Goal: Information Seeking & Learning: Learn about a topic

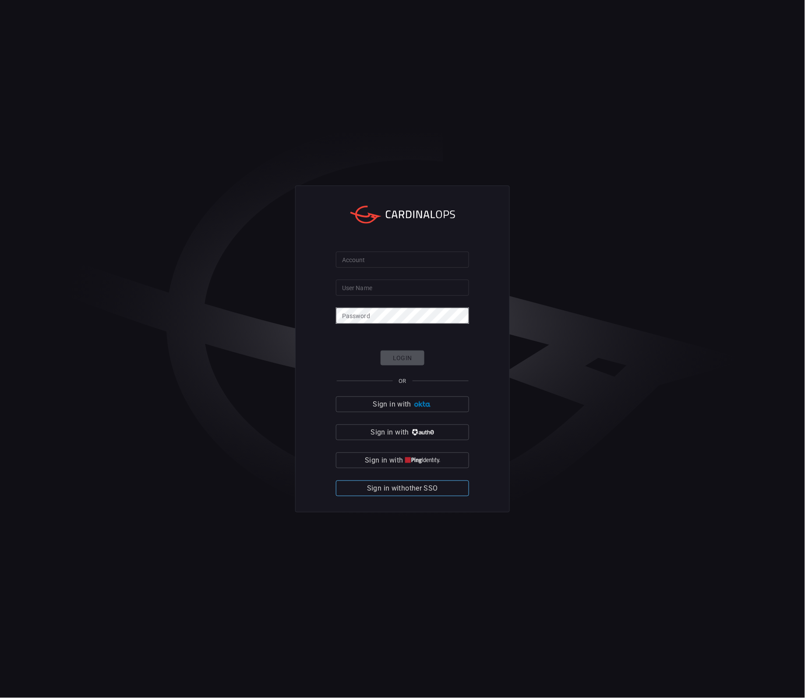
click at [434, 484] on span "Sign in with other SSO" at bounding box center [402, 488] width 71 height 12
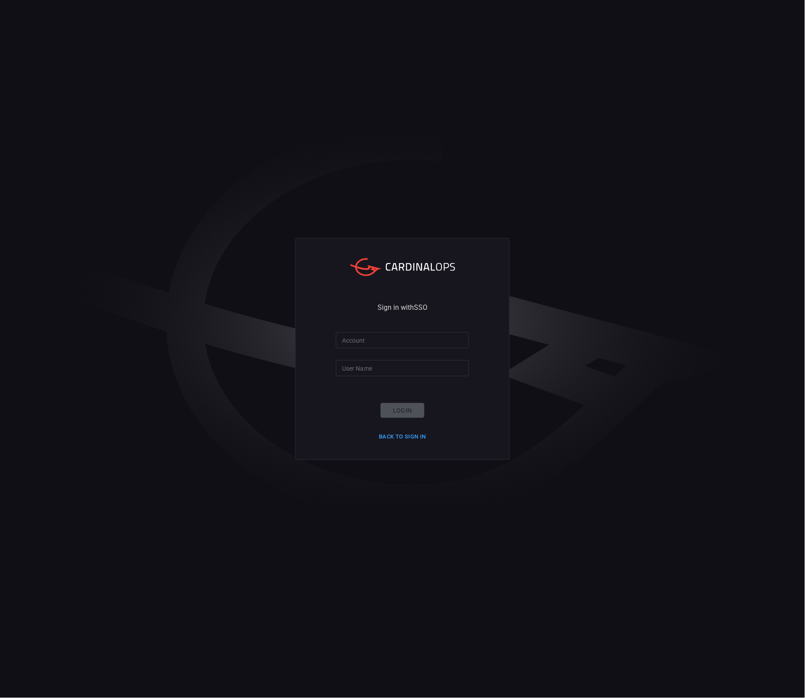
drag, startPoint x: 384, startPoint y: 352, endPoint x: 377, endPoint y: 342, distance: 11.9
click at [384, 351] on form "Account Account User Name User Name Login Back to Sign in" at bounding box center [402, 388] width 133 height 112
click at [377, 342] on input "Account" at bounding box center [402, 340] width 133 height 16
type input "nokia"
type input "[PERSON_NAME].1.[PERSON_NAME]"
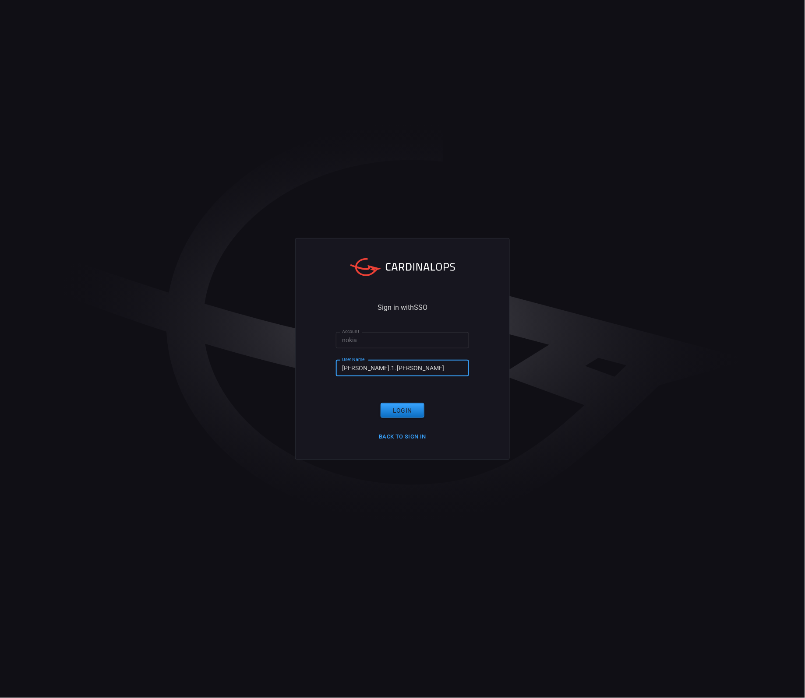
click button "Login" at bounding box center [402, 410] width 44 height 15
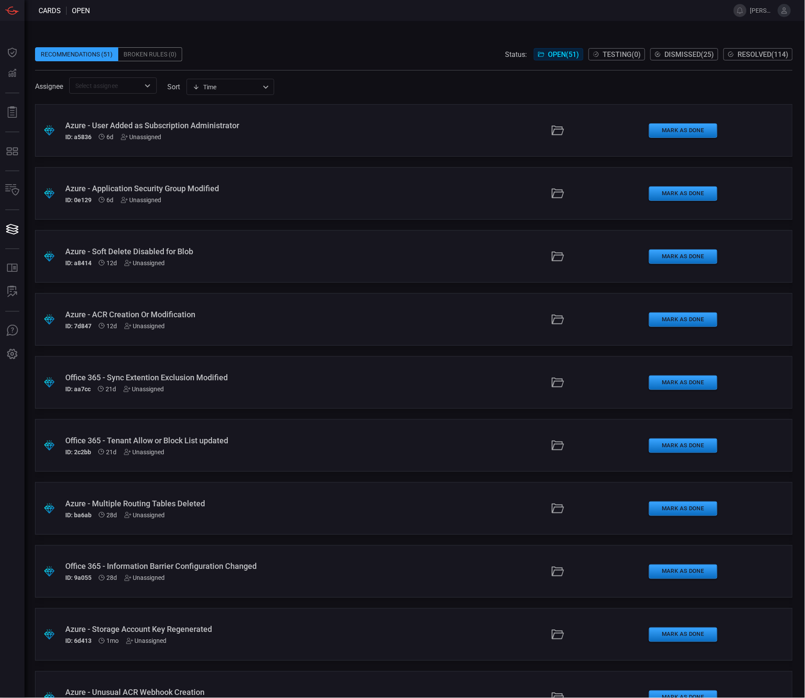
click at [351, 68] on span at bounding box center [413, 65] width 757 height 9
click at [312, 46] on span at bounding box center [413, 40] width 757 height 13
click at [245, 449] on div "ID: 2c2bb 21d Unassigned" at bounding box center [194, 452] width 258 height 7
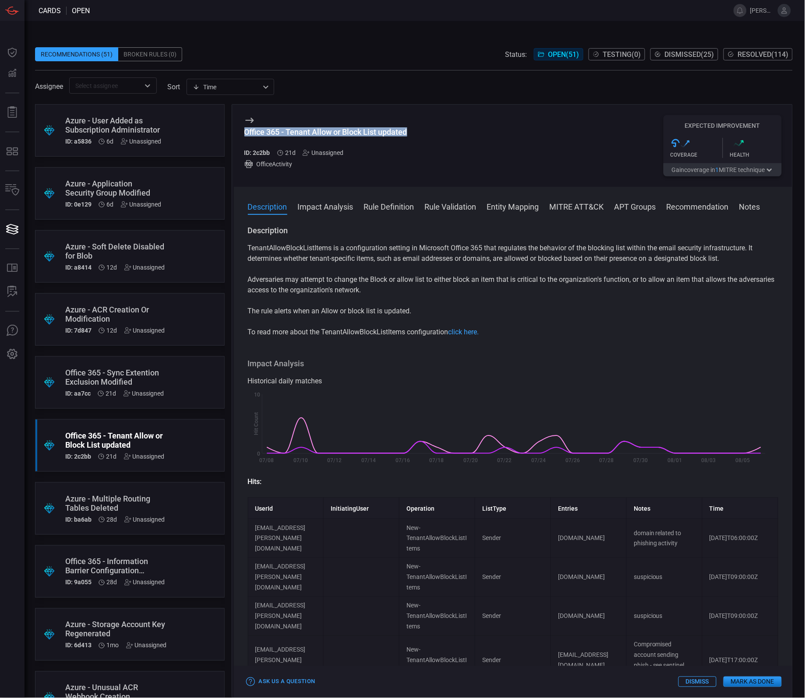
drag, startPoint x: 413, startPoint y: 135, endPoint x: 246, endPoint y: 132, distance: 167.3
click at [246, 132] on div "Office 365 - Tenant Allow or Block List updated ID: 2c2bb 21d Unassigned Office…" at bounding box center [513, 146] width 559 height 82
copy div "Office 365 - Tenant Allow or Block List updated"
click at [331, 246] on p "TenantAllowBlockListItems is a configuration setting in Microsoft Office 365 th…" at bounding box center [513, 253] width 531 height 21
click at [147, 373] on div "Office 365 - Sync Extention Exclusion Modified" at bounding box center [114, 377] width 99 height 18
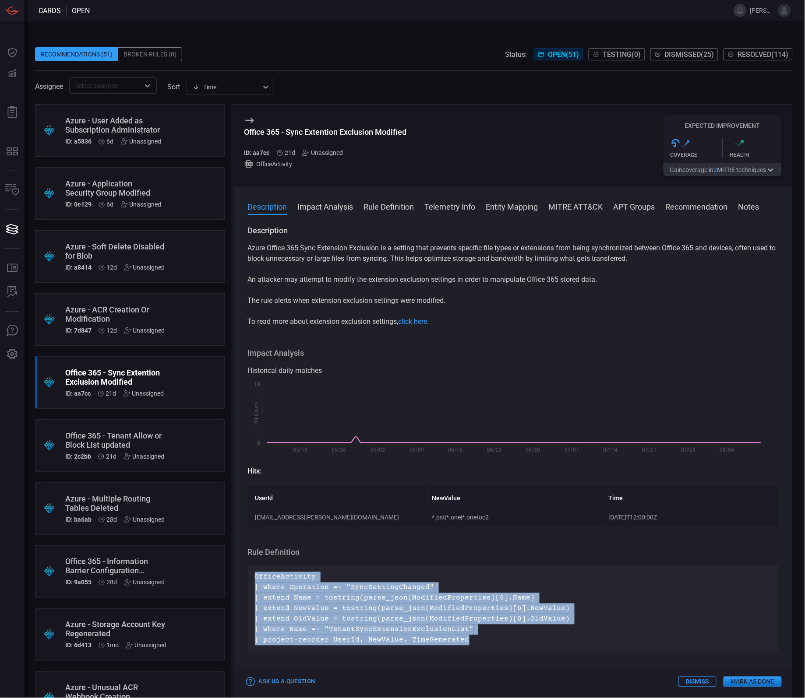
drag, startPoint x: 478, startPoint y: 641, endPoint x: 255, endPoint y: 572, distance: 233.9
click at [255, 572] on div "OfficeActivity | where Operation =~ "SyncSettingChanged" | extend Name = tostri…" at bounding box center [513, 609] width 531 height 88
copy p "OfficeActivity | where Operation =~ "SyncSettingChanged" | extend Name = tostri…"
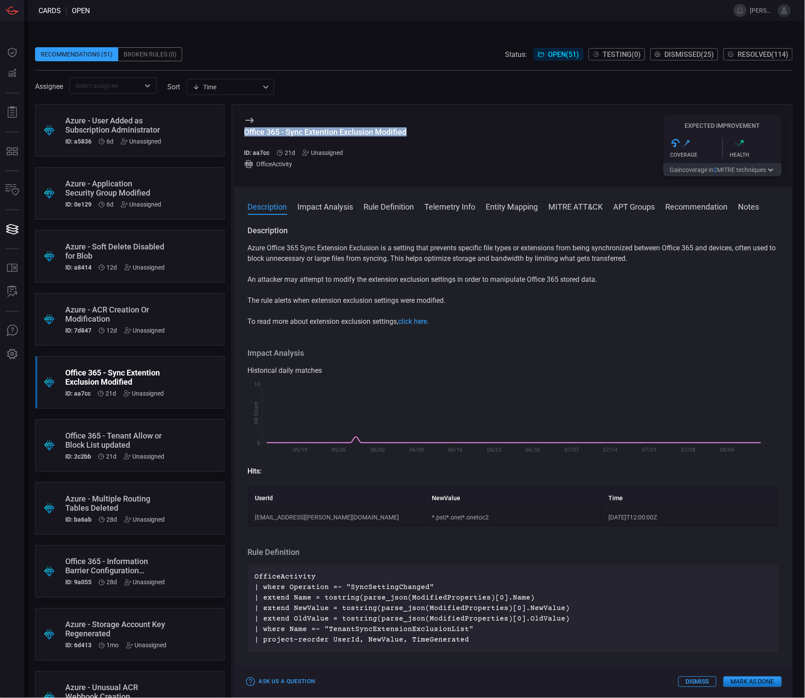
drag, startPoint x: 410, startPoint y: 130, endPoint x: 244, endPoint y: 134, distance: 166.4
click at [244, 134] on div "Office 365 - Sync Extention Exclusion Modified ID: aa7cc 21d Unassigned OfficeA…" at bounding box center [513, 146] width 559 height 82
copy div "Office 365 - Sync Extention Exclusion Modified"
click at [451, 262] on p "Azure Office 365 Sync Extension Exclusion is a setting that prevents specific f…" at bounding box center [513, 253] width 531 height 21
click at [317, 246] on p "Azure Office 365 Sync Extension Exclusion is a setting that prevents specific f…" at bounding box center [513, 253] width 531 height 21
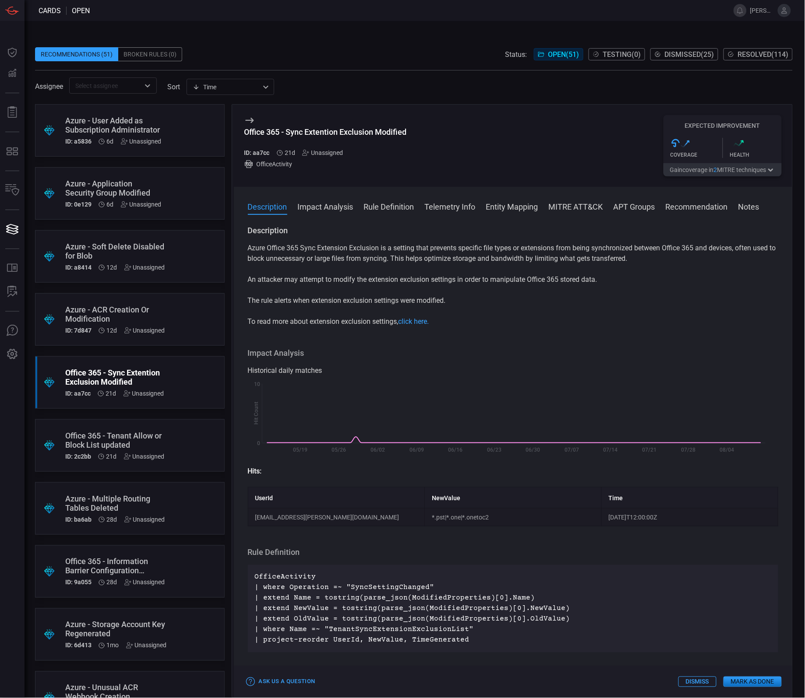
click at [176, 309] on div ".suggested_cards_icon{fill:url(#suggested_cards_icon);} Azure - ACR Creation Or…" at bounding box center [130, 319] width 190 height 53
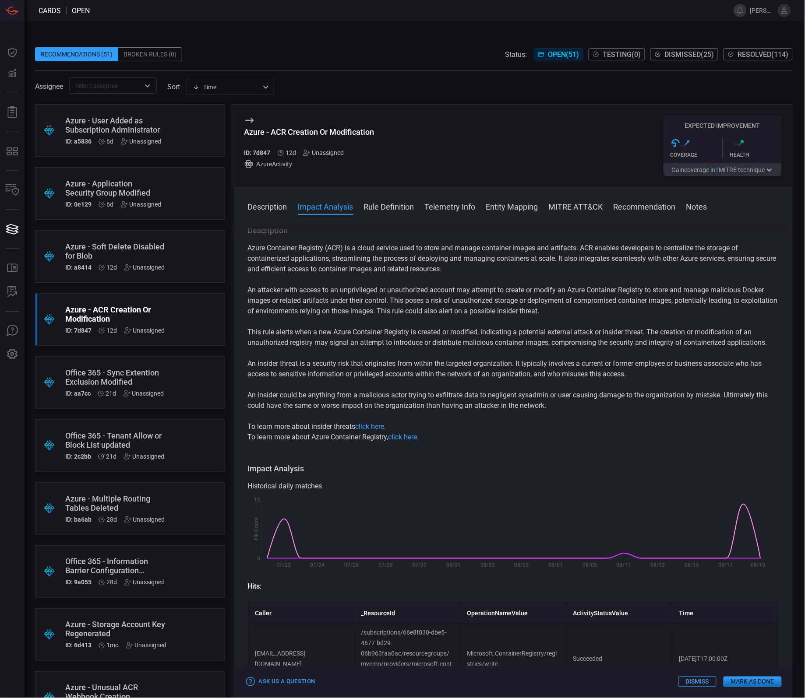
scroll to position [219, 0]
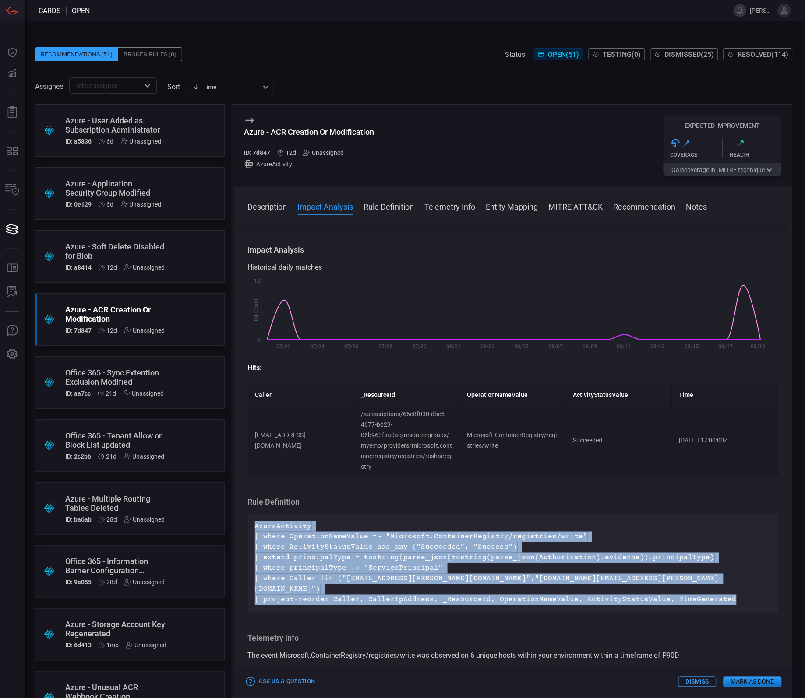
drag, startPoint x: 728, startPoint y: 599, endPoint x: 250, endPoint y: 534, distance: 482.0
click at [250, 534] on div "AzureActivity | where OperationNameValue =~ "Microsoft.ContainerRegistry/regist…" at bounding box center [513, 563] width 531 height 98
copy p "AzureActivity | where OperationNameValue =~ "Microsoft.ContainerRegistry/regist…"
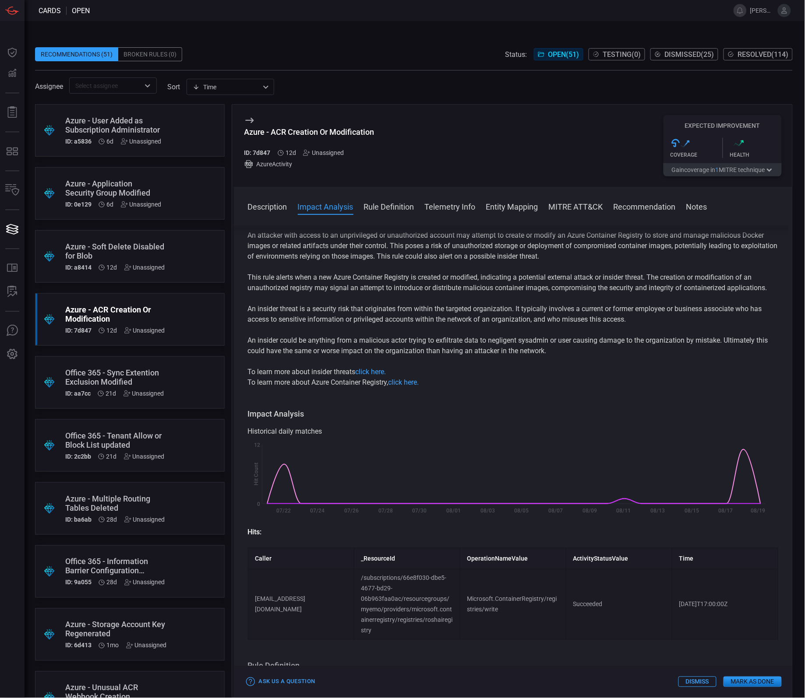
scroll to position [0, 0]
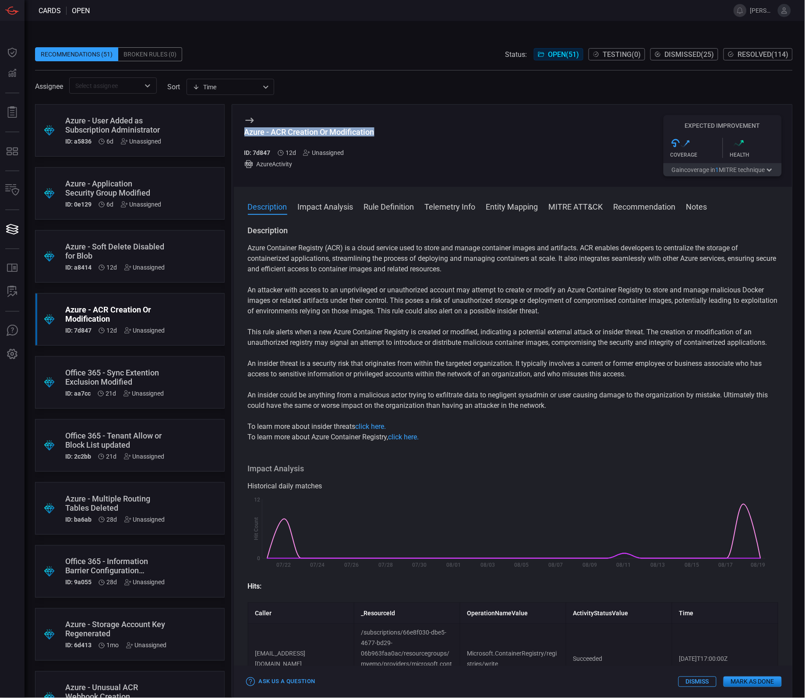
drag, startPoint x: 414, startPoint y: 126, endPoint x: 432, endPoint y: 134, distance: 19.4
click at [432, 134] on div "Azure - ACR Creation Or Modification ID: 7d847 12d Unassigned AzureActivity Exp…" at bounding box center [513, 146] width 559 height 82
copy div "Azure - ACR Creation Or Modification"
click at [414, 299] on p "An attacker with access to an unprivileged or unauthorized account may attempt …" at bounding box center [513, 301] width 531 height 32
click at [422, 296] on p "An attacker with access to an unprivileged or unauthorized account may attempt …" at bounding box center [513, 301] width 531 height 32
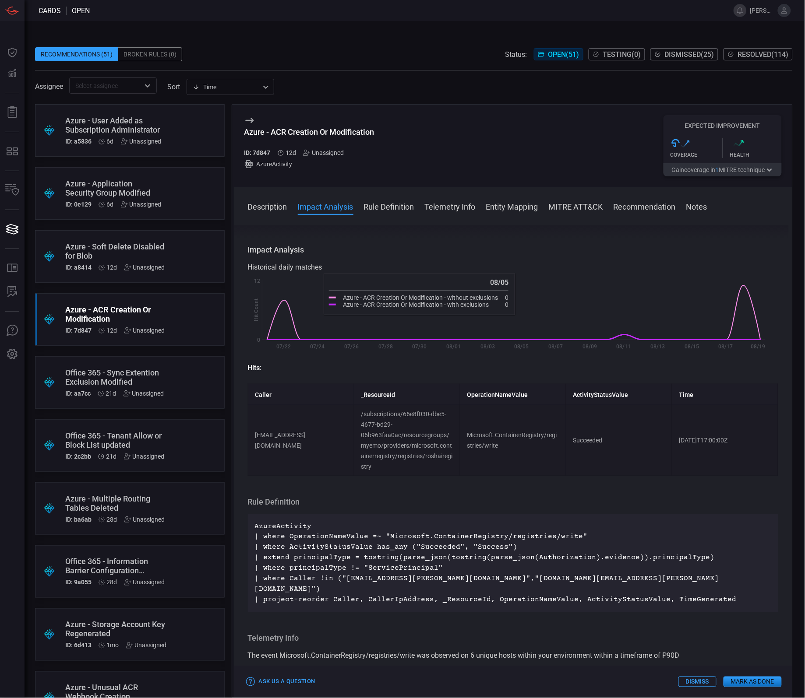
scroll to position [164, 0]
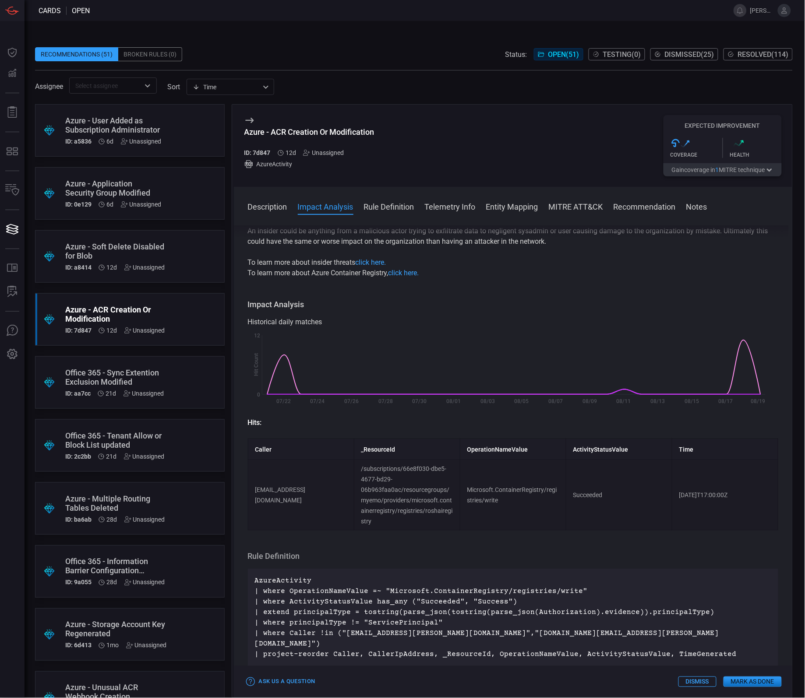
click at [404, 158] on div "Azure - ACR Creation Or Modification ID: 7d847 12d Unassigned AzureActivity Exp…" at bounding box center [513, 146] width 559 height 82
click at [168, 248] on div ".suggested_cards_icon{fill:url(#suggested_cards_icon);} Azure - Soft Delete Dis…" at bounding box center [130, 256] width 190 height 53
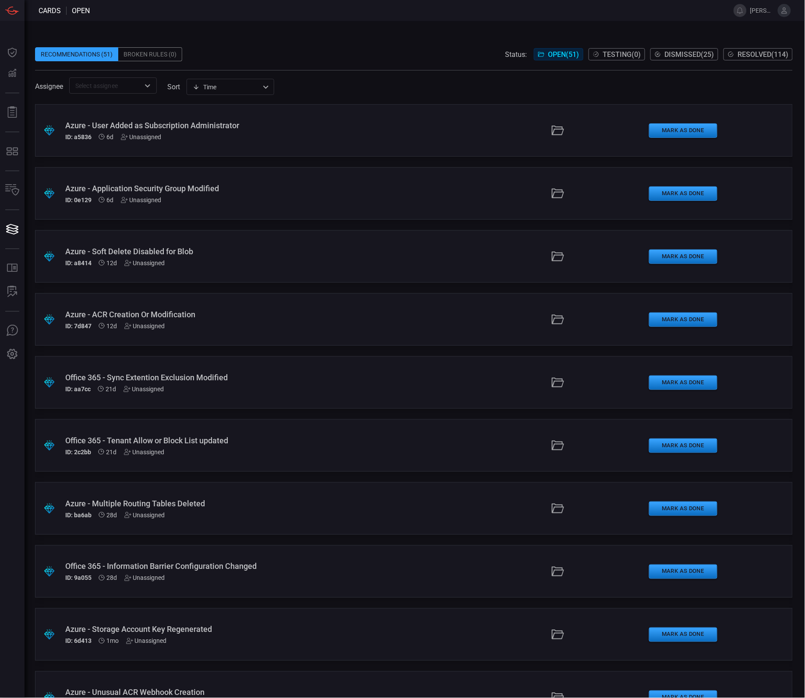
click at [235, 242] on div ".suggested_cards_icon{fill:url(#suggested_cards_icon);} Azure - Soft Delete Dis…" at bounding box center [413, 256] width 757 height 53
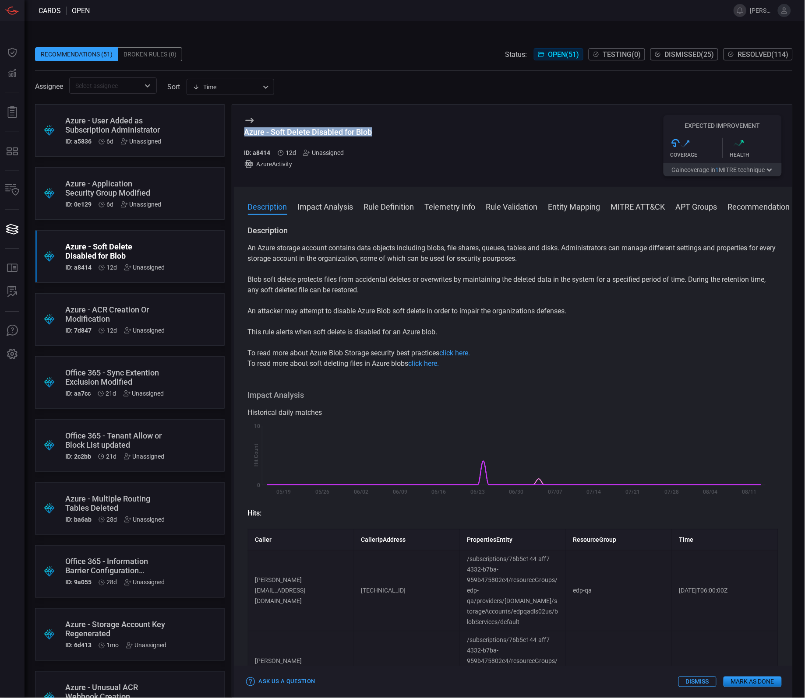
drag, startPoint x: 375, startPoint y: 137, endPoint x: 246, endPoint y: 133, distance: 129.2
click at [246, 133] on div "Azure - Soft Delete Disabled for Blob ID: a8414 12d Unassigned AzureActivity Ex…" at bounding box center [513, 146] width 559 height 82
copy div "Azure - Soft Delete Disabled for Blob"
click at [374, 53] on div "Recommendations (51) Broken Rules (0) Status: Open ( 51 ) Testing ( 0 ) Dismiss…" at bounding box center [413, 54] width 757 height 14
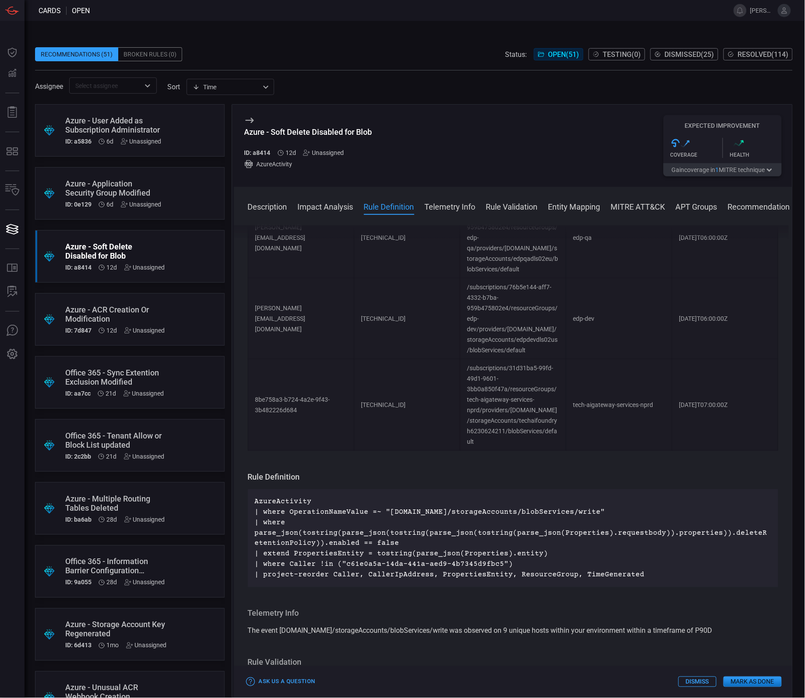
scroll to position [547, 0]
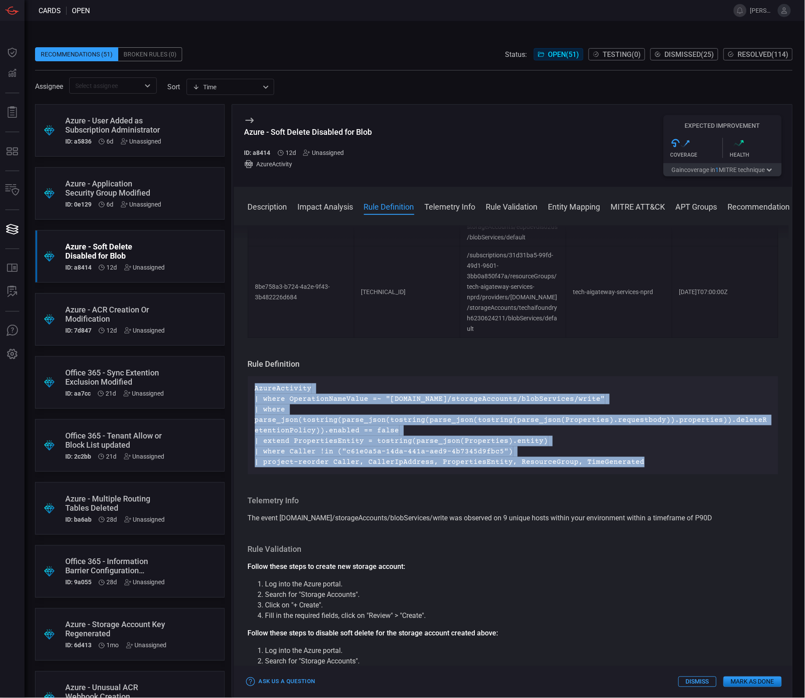
drag, startPoint x: 639, startPoint y: 463, endPoint x: 254, endPoint y: 390, distance: 391.6
click at [255, 390] on p "AzureActivity | where OperationNameValue =~ "[DOMAIN_NAME]/storageAccounts/blob…" at bounding box center [513, 426] width 517 height 84
copy p "AzureActivity | where OperationNameValue =~ "[DOMAIN_NAME]/storageAccounts/blob…"
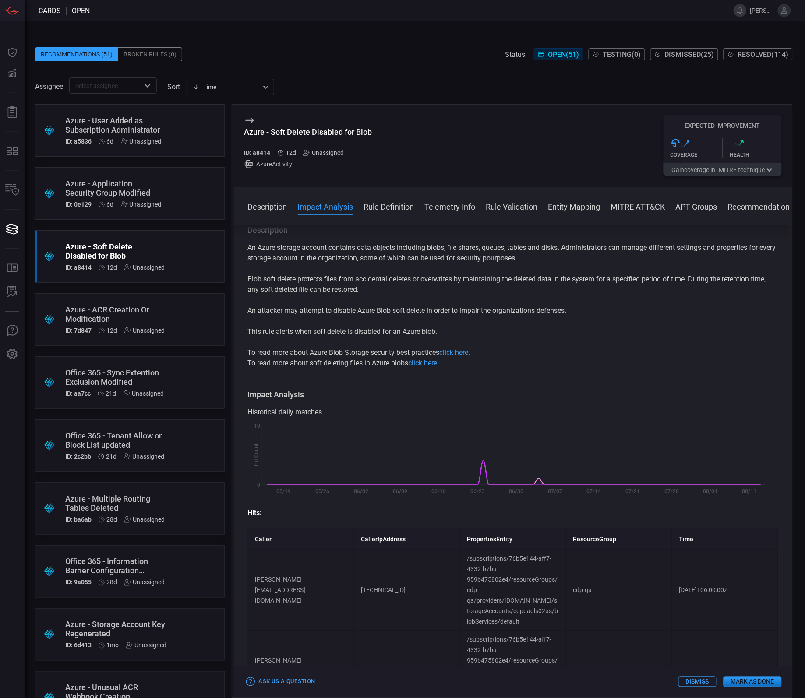
scroll to position [0, 0]
click at [386, 297] on div "An Azure storage account contains data objects including blobs, file shares, qu…" at bounding box center [513, 306] width 531 height 126
click at [384, 293] on p "Blob soft delete protects files from accidental deletes or overwrites by mainta…" at bounding box center [513, 285] width 531 height 21
